Goal: Information Seeking & Learning: Understand process/instructions

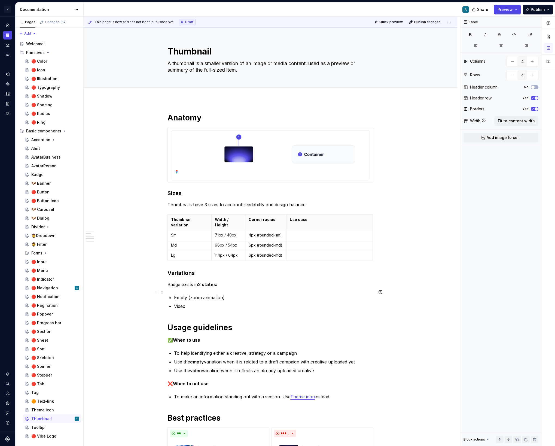
type textarea "*"
click at [192, 222] on p "Thumbnail variation" at bounding box center [189, 222] width 37 height 11
click at [195, 220] on p "Thumbnail variation" at bounding box center [189, 222] width 37 height 11
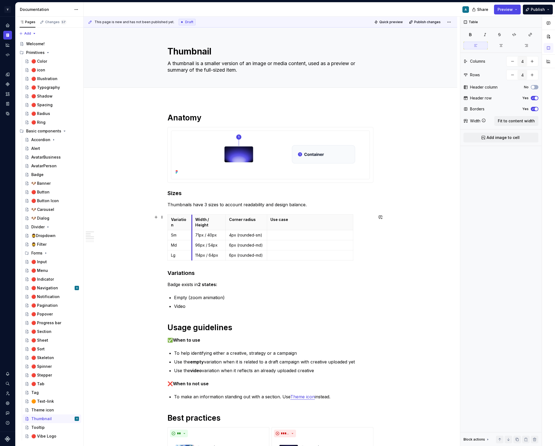
drag, startPoint x: 212, startPoint y: 218, endPoint x: 193, endPoint y: 220, distance: 19.7
drag, startPoint x: 354, startPoint y: 221, endPoint x: 374, endPoint y: 225, distance: 20.7
click at [359, 282] on p "Badge exists in 2 states:" at bounding box center [271, 284] width 206 height 7
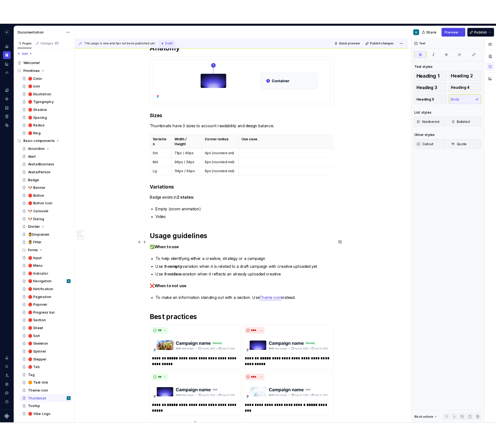
scroll to position [91, 0]
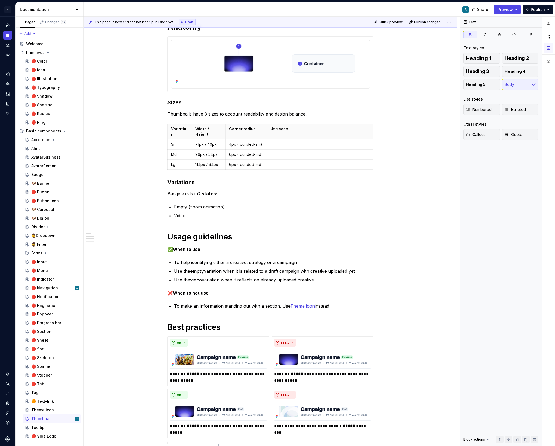
click at [229, 259] on p "To help identifying either a creative, strategy or a campaign" at bounding box center [273, 262] width 199 height 7
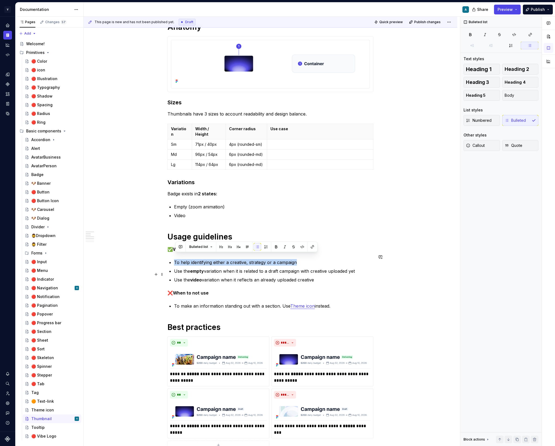
click at [287, 277] on p "Use the video variation when it reflects an already uploaded creative" at bounding box center [273, 280] width 199 height 7
click at [323, 277] on p "Use the video variation when it reflects an already uploaded creative" at bounding box center [273, 280] width 199 height 7
click at [240, 277] on p "Use the video variation when it reflects an already uploaded creative" at bounding box center [273, 280] width 199 height 7
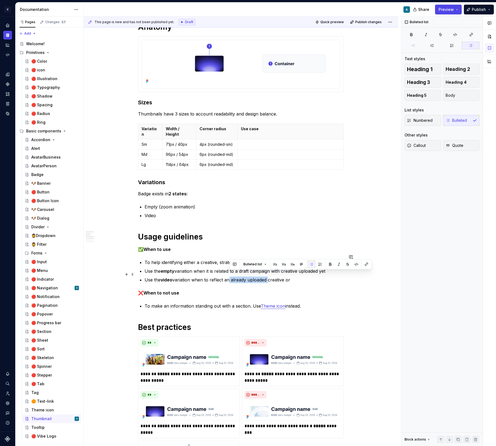
drag, startPoint x: 268, startPoint y: 274, endPoint x: 230, endPoint y: 275, distance: 38.7
click at [230, 277] on p "Use the video variation when to reflect an already uploaded creative or" at bounding box center [244, 280] width 199 height 7
click at [254, 277] on p "Use the video variation when to reflect a creative or" at bounding box center [244, 280] width 199 height 7
click at [204, 259] on p "To help identifying either a creative, strategy or a campaign" at bounding box center [244, 262] width 199 height 7
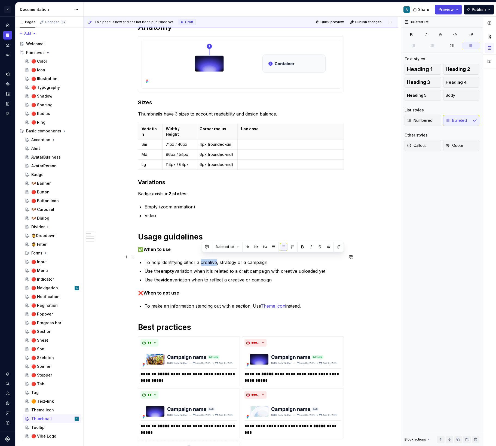
click at [204, 259] on p "To help identifying either a creative, strategy or a campaign" at bounding box center [244, 262] width 199 height 7
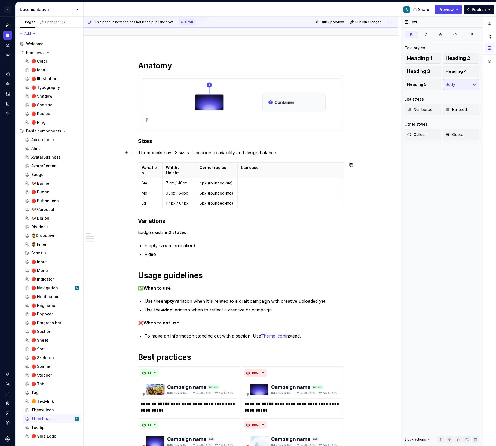
scroll to position [32, 0]
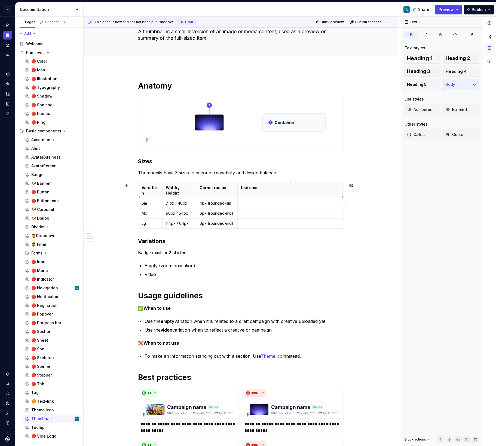
click at [258, 198] on td at bounding box center [291, 203] width 106 height 10
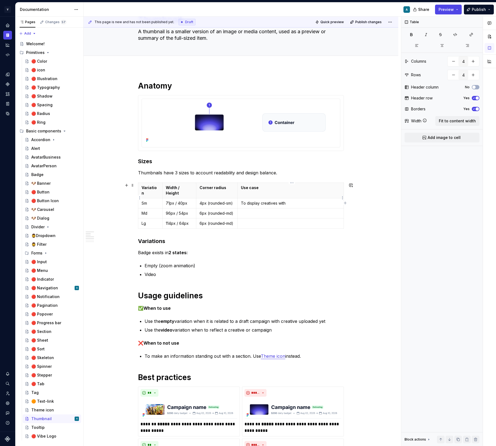
click at [296, 201] on p "To display creatives with" at bounding box center [290, 203] width 99 height 5
click at [272, 211] on p at bounding box center [290, 213] width 99 height 5
drag, startPoint x: 262, startPoint y: 197, endPoint x: 242, endPoint y: 197, distance: 19.6
click at [242, 201] on p "To display creatives within the creatives library" at bounding box center [290, 203] width 99 height 5
drag, startPoint x: 265, startPoint y: 209, endPoint x: 243, endPoint y: 208, distance: 22.6
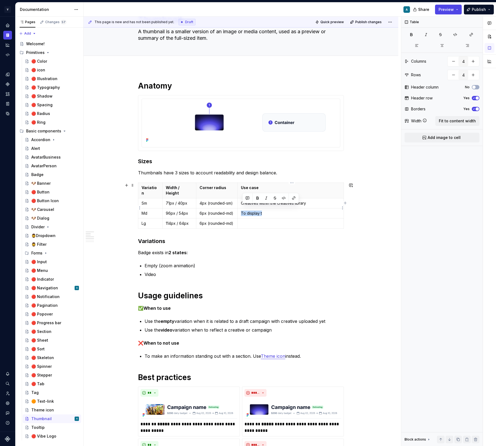
click at [243, 211] on p "To display t" at bounding box center [290, 213] width 99 height 5
click at [243, 201] on p "Creatives within the creatives library" at bounding box center [290, 203] width 99 height 5
click at [261, 211] on p "Blog post" at bounding box center [290, 213] width 99 height 5
drag, startPoint x: 248, startPoint y: 197, endPoint x: 241, endPoint y: 197, distance: 7.1
click at [241, 198] on td "To Creatives within the creatives library" at bounding box center [291, 203] width 106 height 10
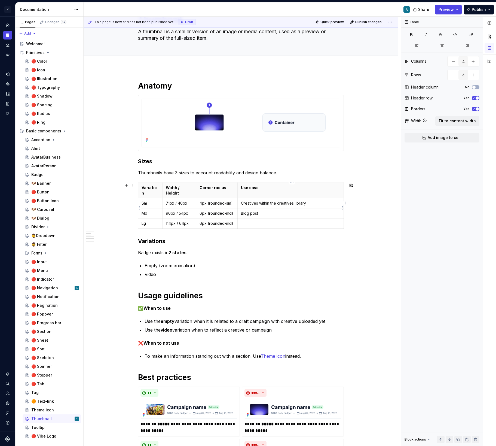
click at [244, 211] on p "Blog post" at bounding box center [290, 213] width 99 height 5
click at [253, 211] on p "Image to support blog posts" at bounding box center [290, 213] width 99 height 5
click at [259, 201] on p "Creatives within the creatives library" at bounding box center [290, 203] width 99 height 5
click at [256, 201] on p "Creative within the creatives library" at bounding box center [290, 203] width 99 height 5
click at [253, 211] on p "Image to support blog posts" at bounding box center [290, 213] width 99 height 5
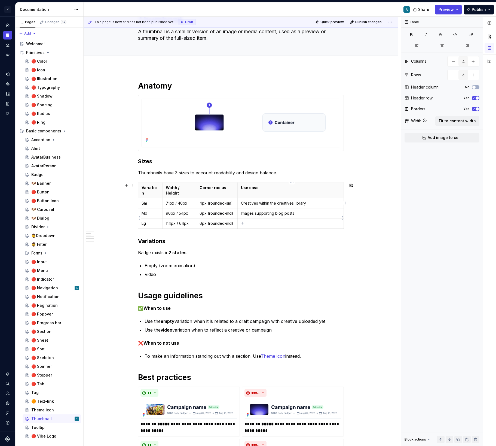
click at [259, 221] on p at bounding box center [290, 223] width 99 height 5
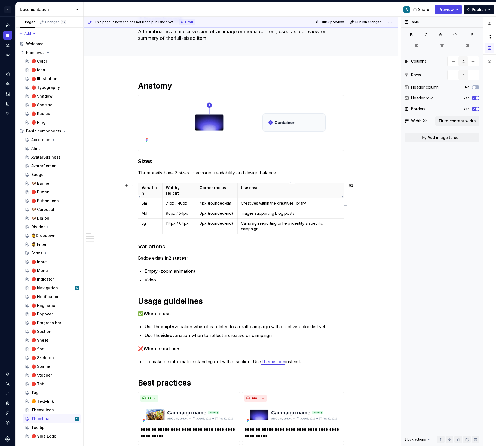
click at [313, 201] on p "Creatives within the creatives library" at bounding box center [290, 203] width 99 height 5
drag, startPoint x: 259, startPoint y: 199, endPoint x: 241, endPoint y: 199, distance: 17.7
click at [241, 199] on td "Creatives within the creatives library or campaigns list" at bounding box center [291, 203] width 106 height 10
drag, startPoint x: 259, startPoint y: 198, endPoint x: 243, endPoint y: 198, distance: 16.6
click at [243, 201] on p "Creatives within the creatives library or campaigns list" at bounding box center [290, 203] width 99 height 5
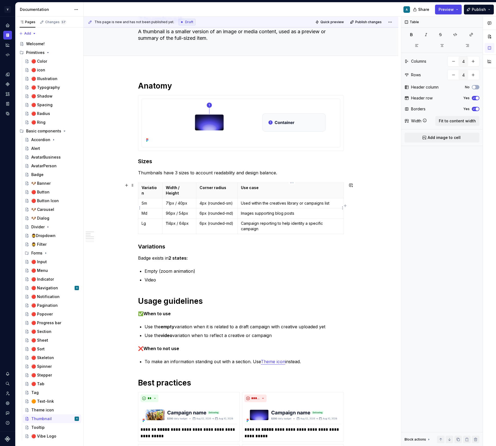
click at [243, 211] on p "Images supporting blog posts" at bounding box center [290, 213] width 99 height 5
click at [240, 219] on td "Campaign reporting to help identity a specific campaign" at bounding box center [291, 227] width 106 height 16
click at [243, 221] on p "Campaign reporting to help identity a specific campaign" at bounding box center [290, 226] width 99 height 11
click at [252, 201] on p "Used within the creatives library or campaigns list" at bounding box center [290, 203] width 99 height 5
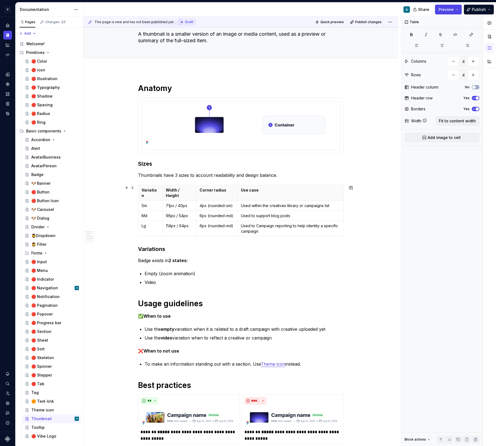
scroll to position [28, 0]
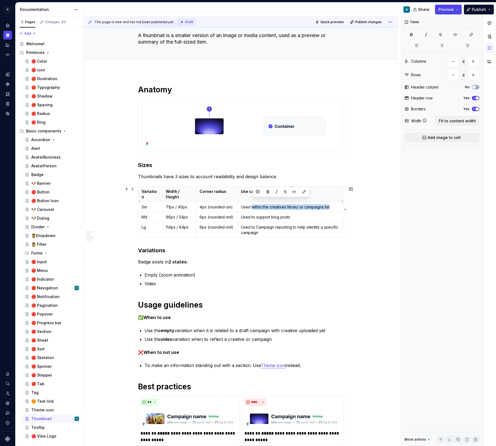
drag, startPoint x: 253, startPoint y: 202, endPoint x: 335, endPoint y: 200, distance: 81.5
click at [335, 204] on p "Used within the creatives library or campaigns list" at bounding box center [290, 206] width 99 height 5
click at [301, 204] on p "Used within the creatives library or campaigns list" at bounding box center [290, 206] width 99 height 5
click at [161, 281] on p "Video" at bounding box center [244, 283] width 199 height 7
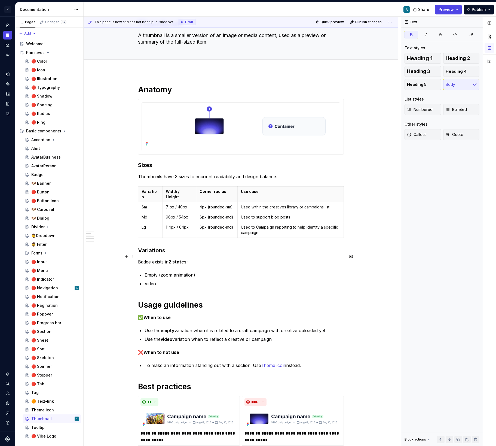
click at [175, 259] on strong "2 states:" at bounding box center [178, 261] width 19 height 5
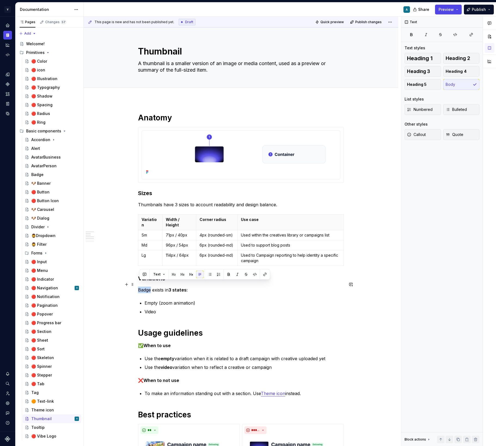
drag, startPoint x: 152, startPoint y: 285, endPoint x: 140, endPoint y: 285, distance: 12.5
click at [140, 287] on p "Badge exists in 3 states:" at bounding box center [241, 290] width 206 height 7
drag, startPoint x: 163, startPoint y: 285, endPoint x: 211, endPoint y: 286, distance: 48.5
click at [211, 287] on p "Thumbnail exist in 3 variatistates:" at bounding box center [241, 290] width 206 height 7
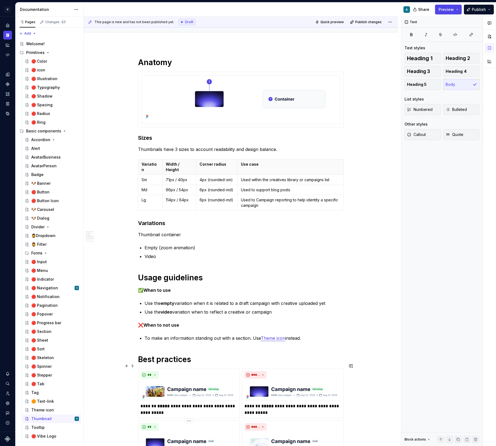
scroll to position [50, 0]
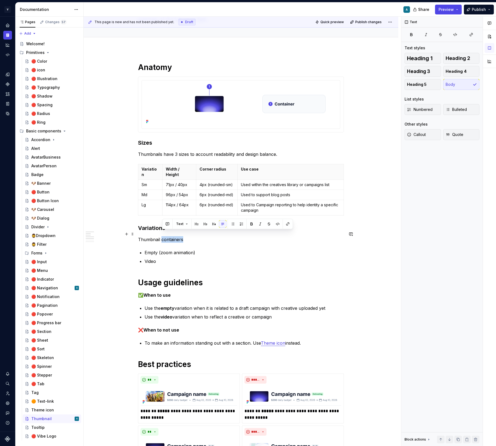
drag, startPoint x: 163, startPoint y: 234, endPoint x: 202, endPoint y: 235, distance: 38.4
click at [202, 236] on p "Thumbnail containers" at bounding box center [241, 239] width 206 height 7
drag, startPoint x: 171, startPoint y: 234, endPoint x: 140, endPoint y: 234, distance: 31.3
click at [140, 236] on p "Thumbnail exis" at bounding box center [241, 239] width 206 height 7
click at [158, 236] on p "Thumbnail exists" at bounding box center [241, 239] width 206 height 7
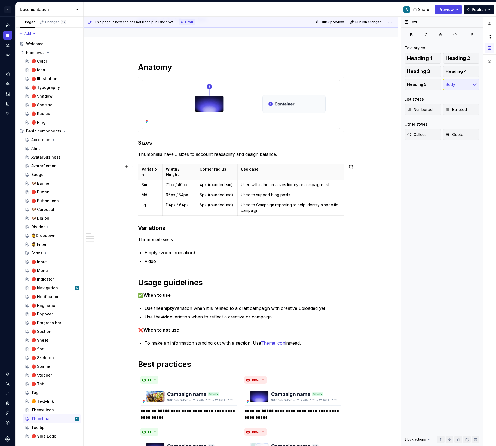
click at [158, 236] on p "Thumbnail exists" at bounding box center [241, 239] width 206 height 7
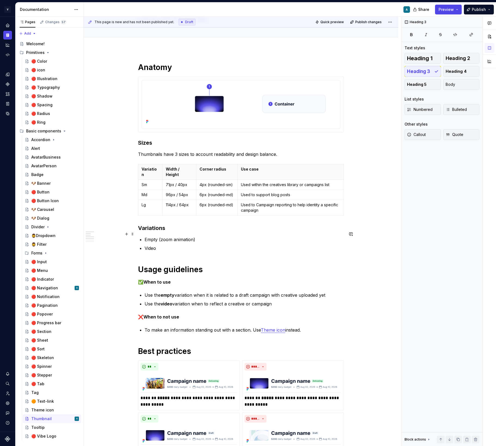
click at [173, 236] on p "Empty (zoom animation)" at bounding box center [244, 239] width 199 height 7
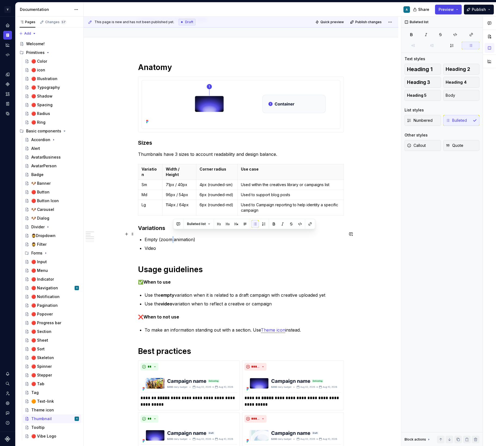
click at [173, 236] on p "Empty (zoom animation)" at bounding box center [244, 239] width 199 height 7
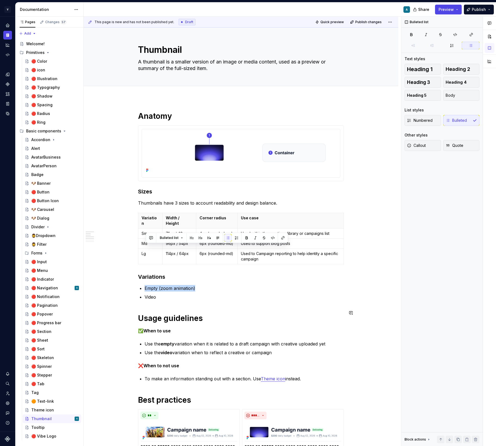
scroll to position [0, 0]
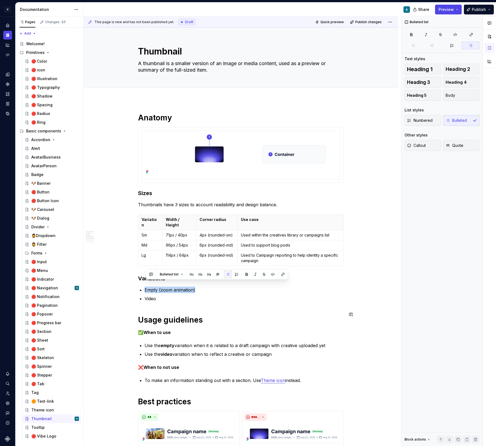
click at [209, 320] on div "**********" at bounding box center [241, 363] width 206 height 501
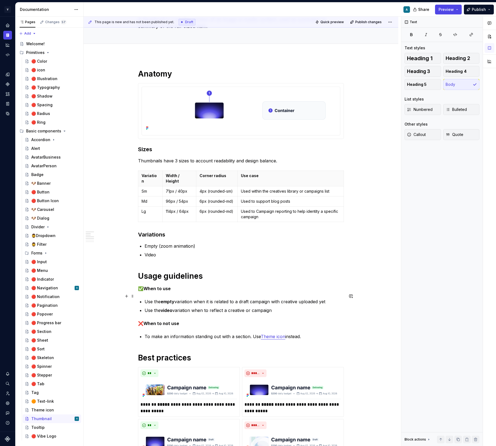
scroll to position [39, 0]
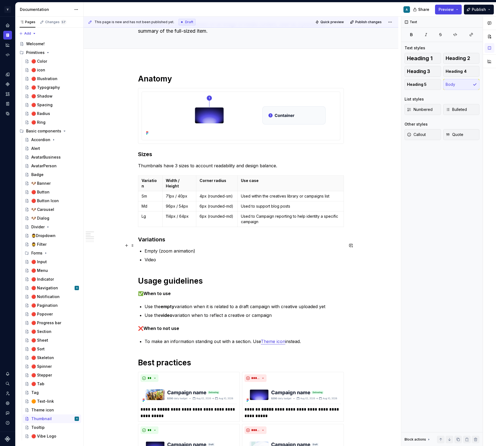
click at [161, 248] on p "Empty (zoom animation)" at bounding box center [244, 251] width 199 height 7
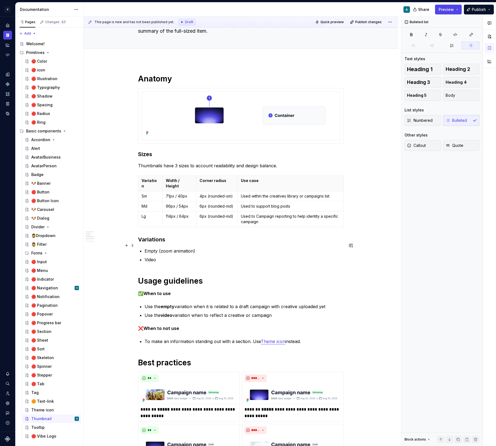
click at [161, 248] on p "Empty (zoom animation)" at bounding box center [244, 251] width 199 height 7
click at [160, 248] on p "Empty (zoom animation)" at bounding box center [244, 251] width 199 height 7
click at [171, 256] on p "Video" at bounding box center [244, 259] width 199 height 7
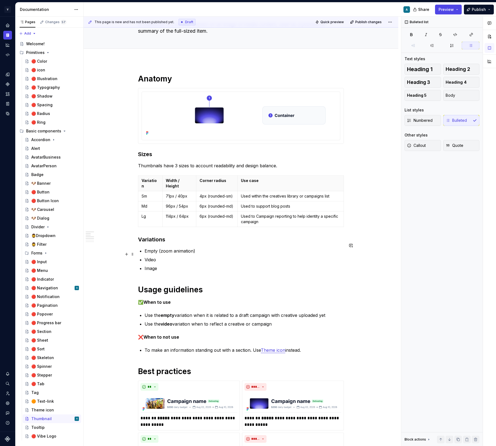
click at [152, 256] on p "Video" at bounding box center [244, 259] width 199 height 7
click at [172, 268] on div "**********" at bounding box center [241, 329] width 206 height 510
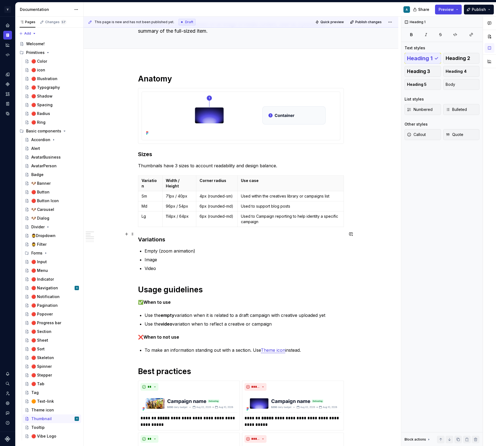
click at [183, 236] on h3 "Variations" at bounding box center [241, 240] width 206 height 8
type textarea "*"
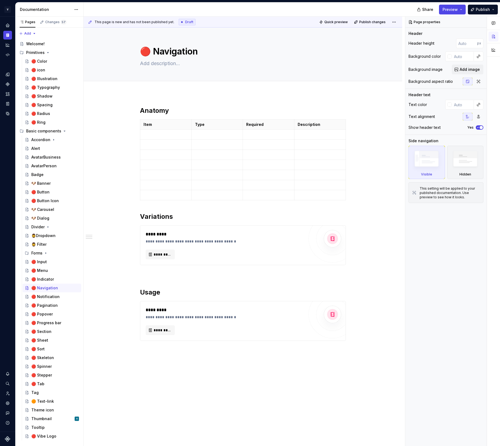
type textarea "*"
